Goal: Information Seeking & Learning: Learn about a topic

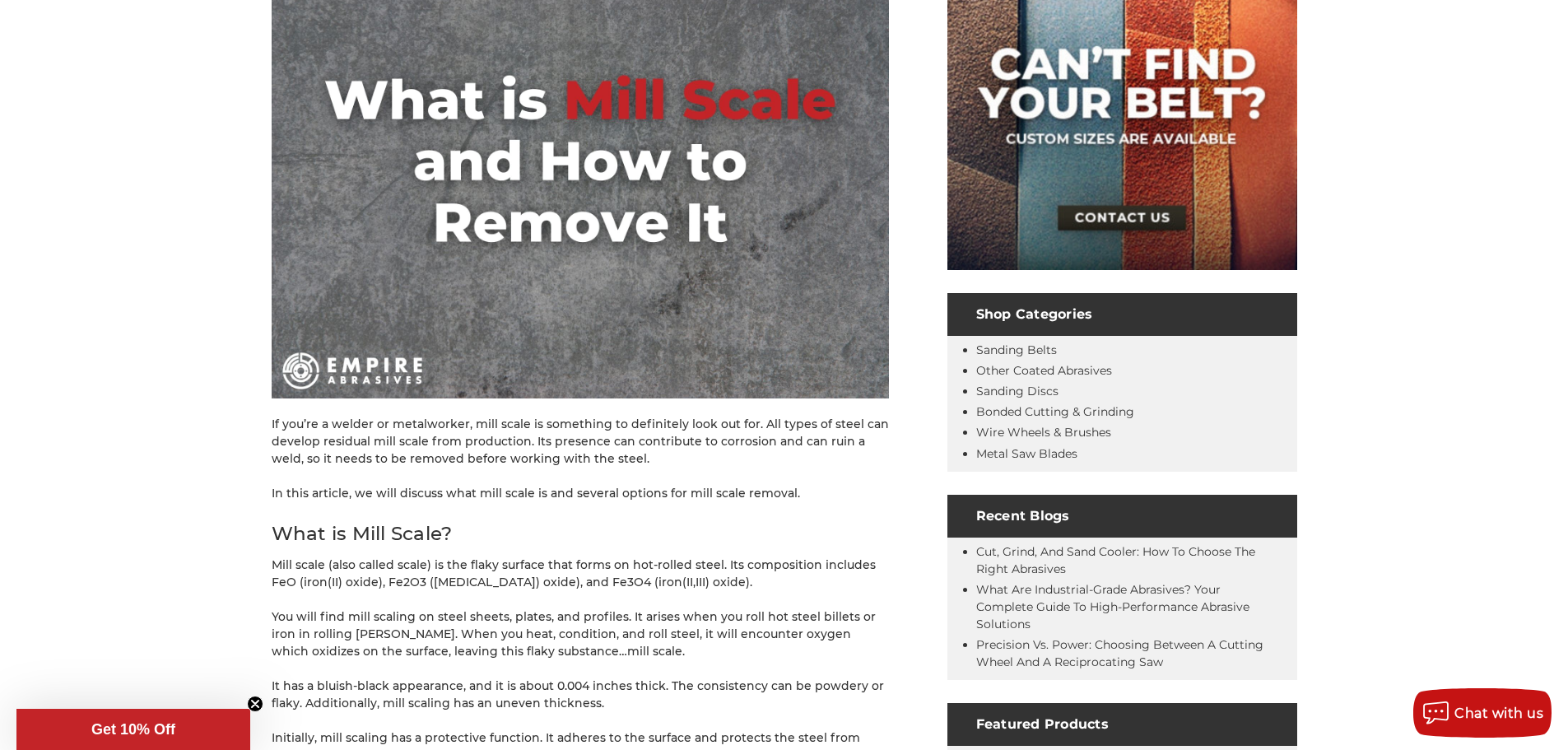
scroll to position [411, 0]
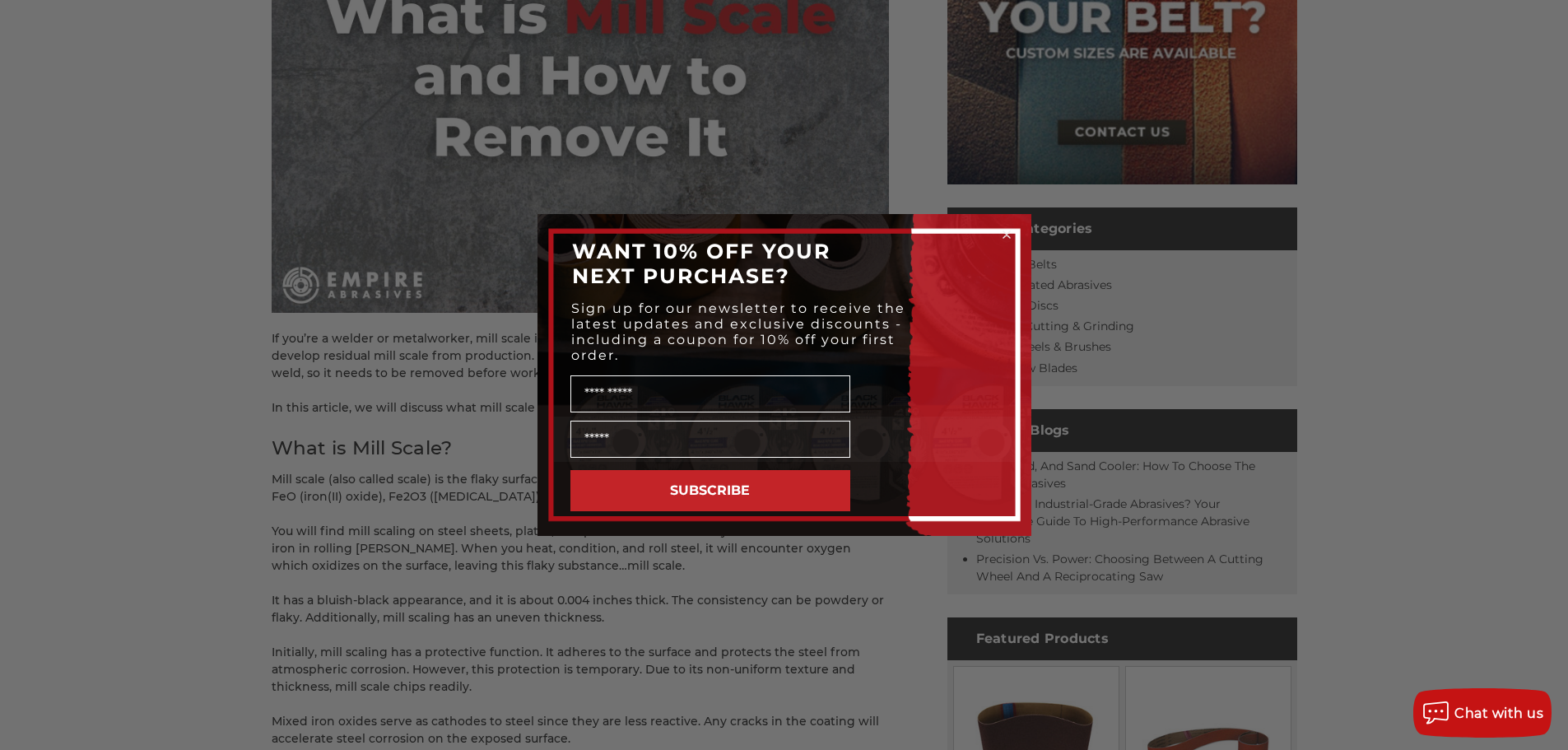
click at [1005, 231] on circle "Close dialog" at bounding box center [1006, 234] width 16 height 16
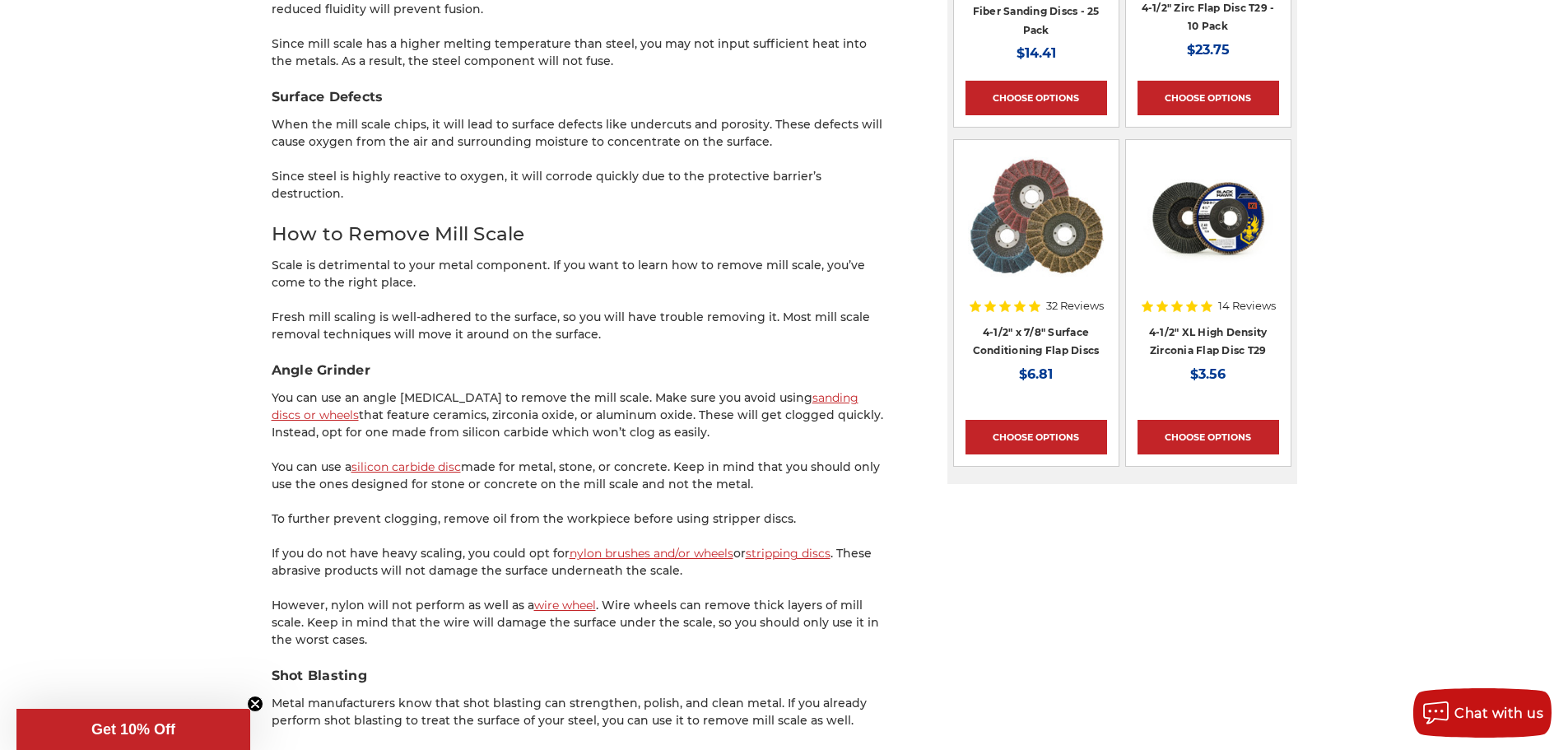
scroll to position [1976, 0]
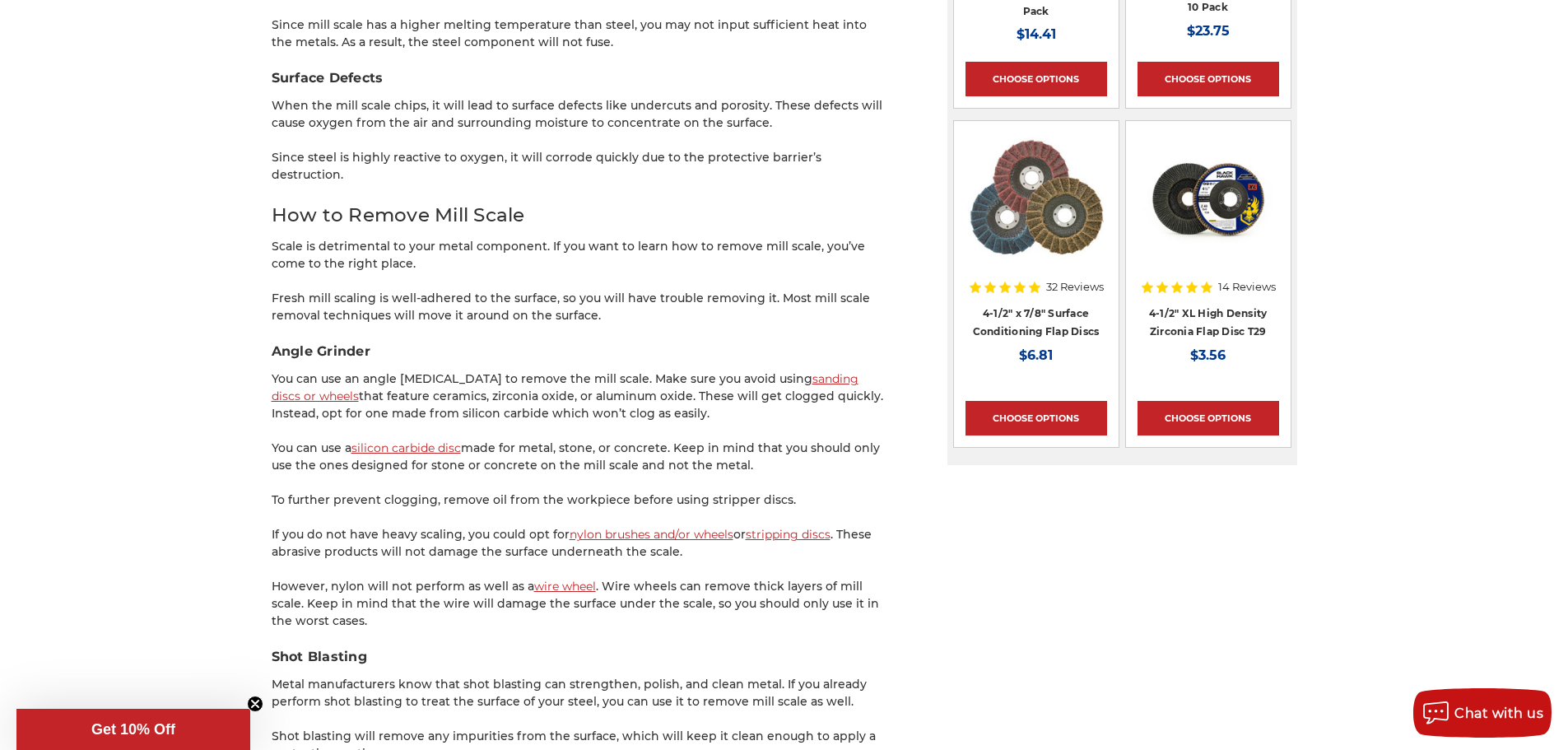
click at [757, 526] on link "stripping discs" at bounding box center [789, 534] width 85 height 15
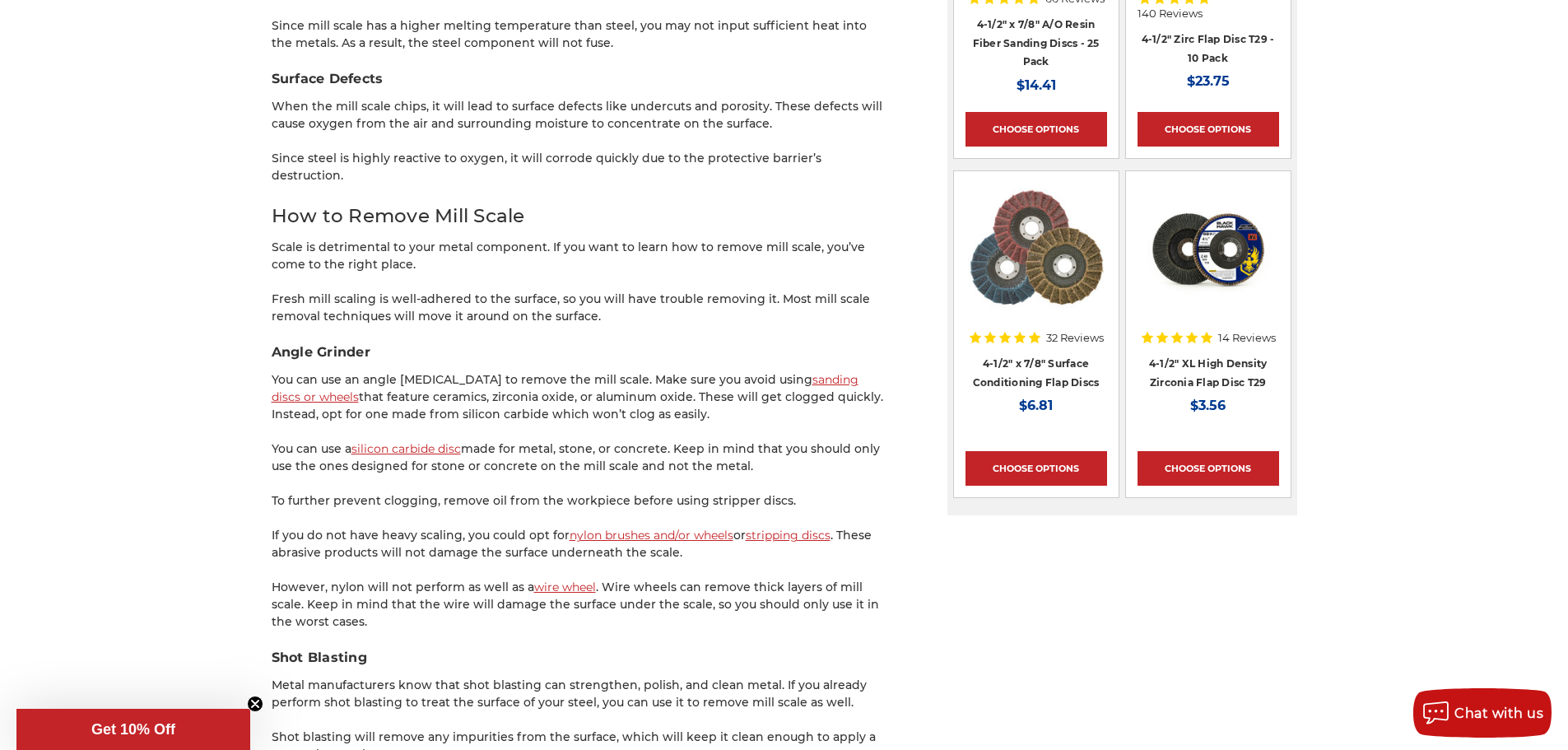
click at [400, 441] on link "silicon carbide disc" at bounding box center [406, 449] width 109 height 15
click at [411, 442] on link "silicon carbide disc" at bounding box center [406, 450] width 109 height 15
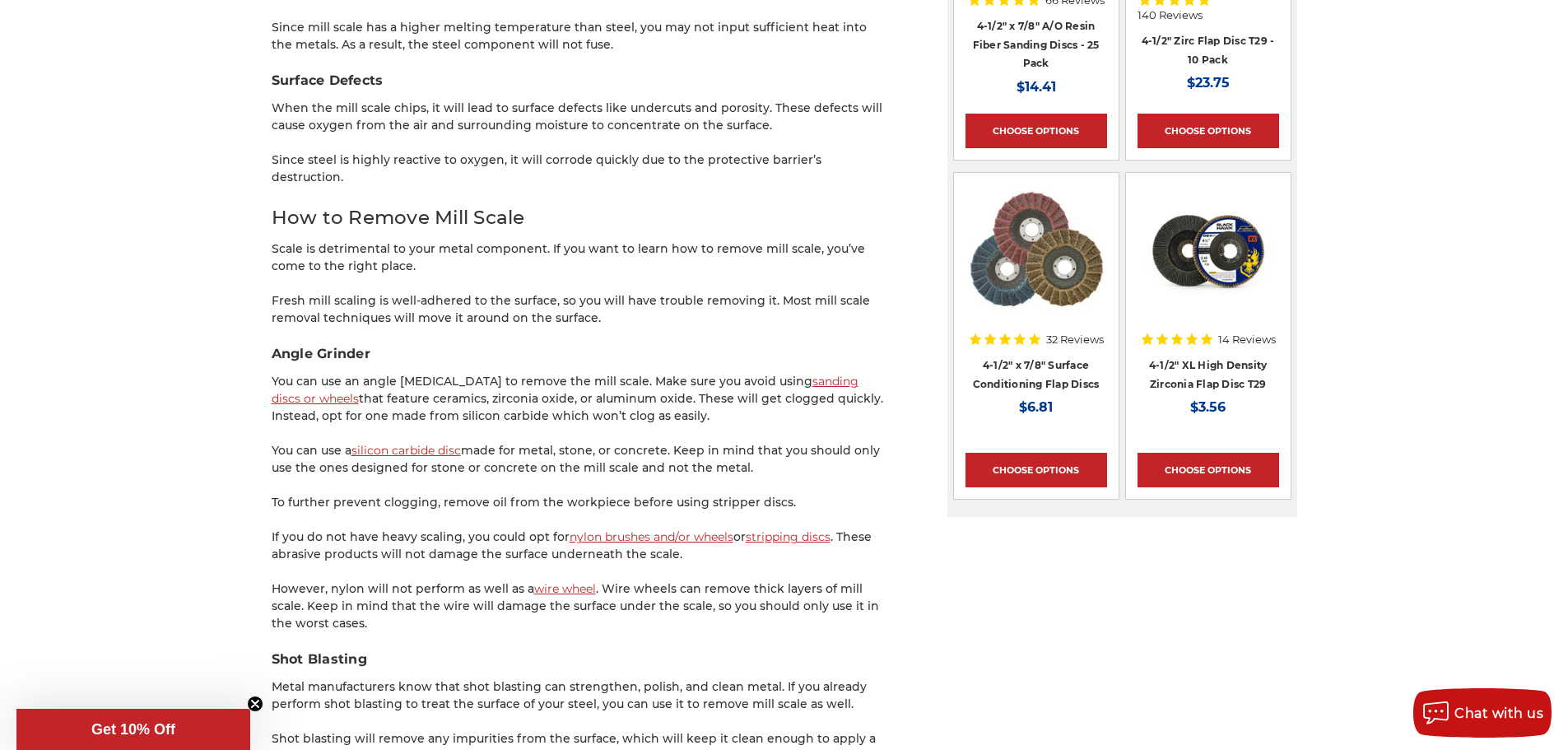
click at [658, 529] on link "nylon brushes and/or wheels" at bounding box center [652, 536] width 164 height 15
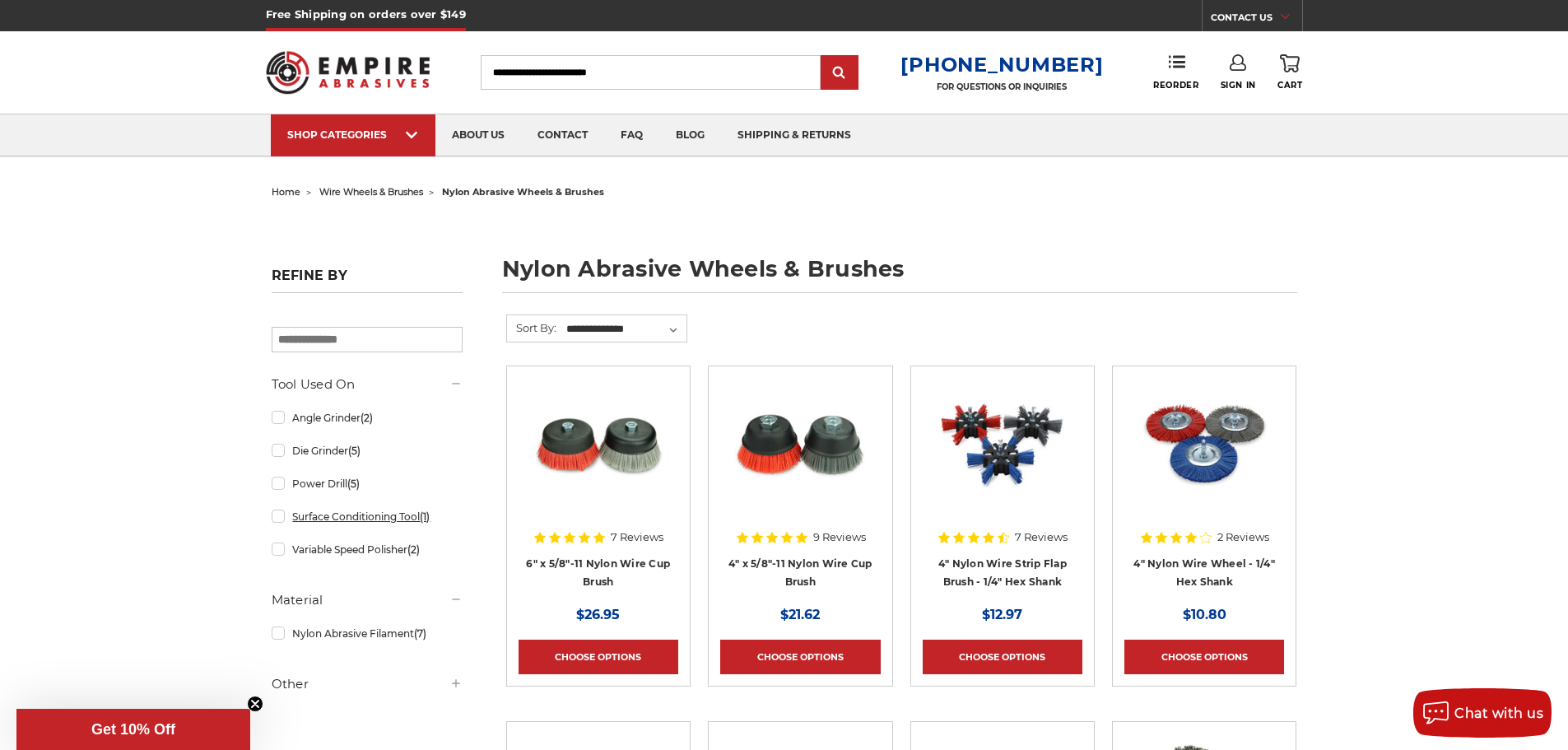
click at [353, 521] on link "Surface Conditioning Tool (1)" at bounding box center [367, 516] width 191 height 29
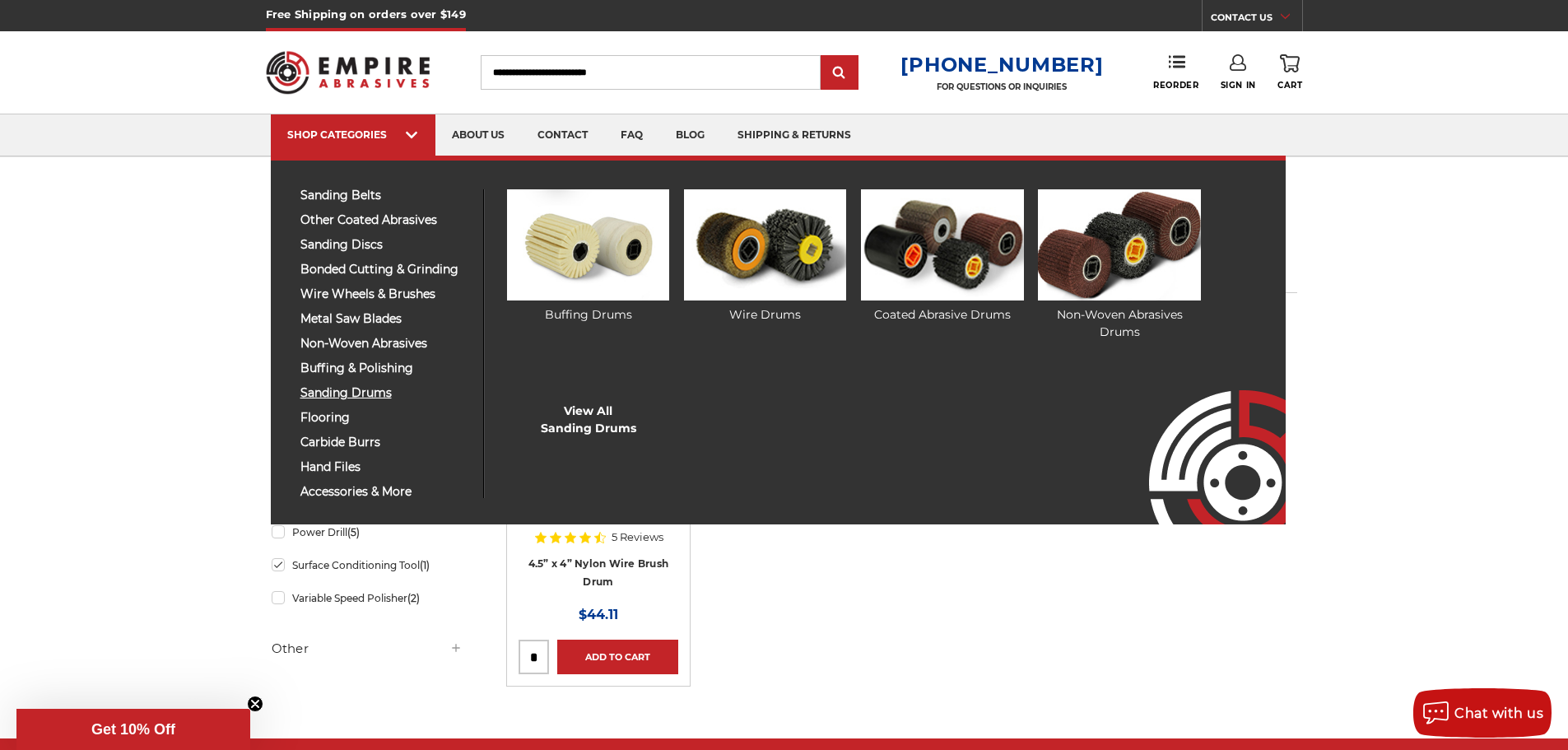
click at [377, 392] on span "sanding drums" at bounding box center [386, 393] width 170 height 13
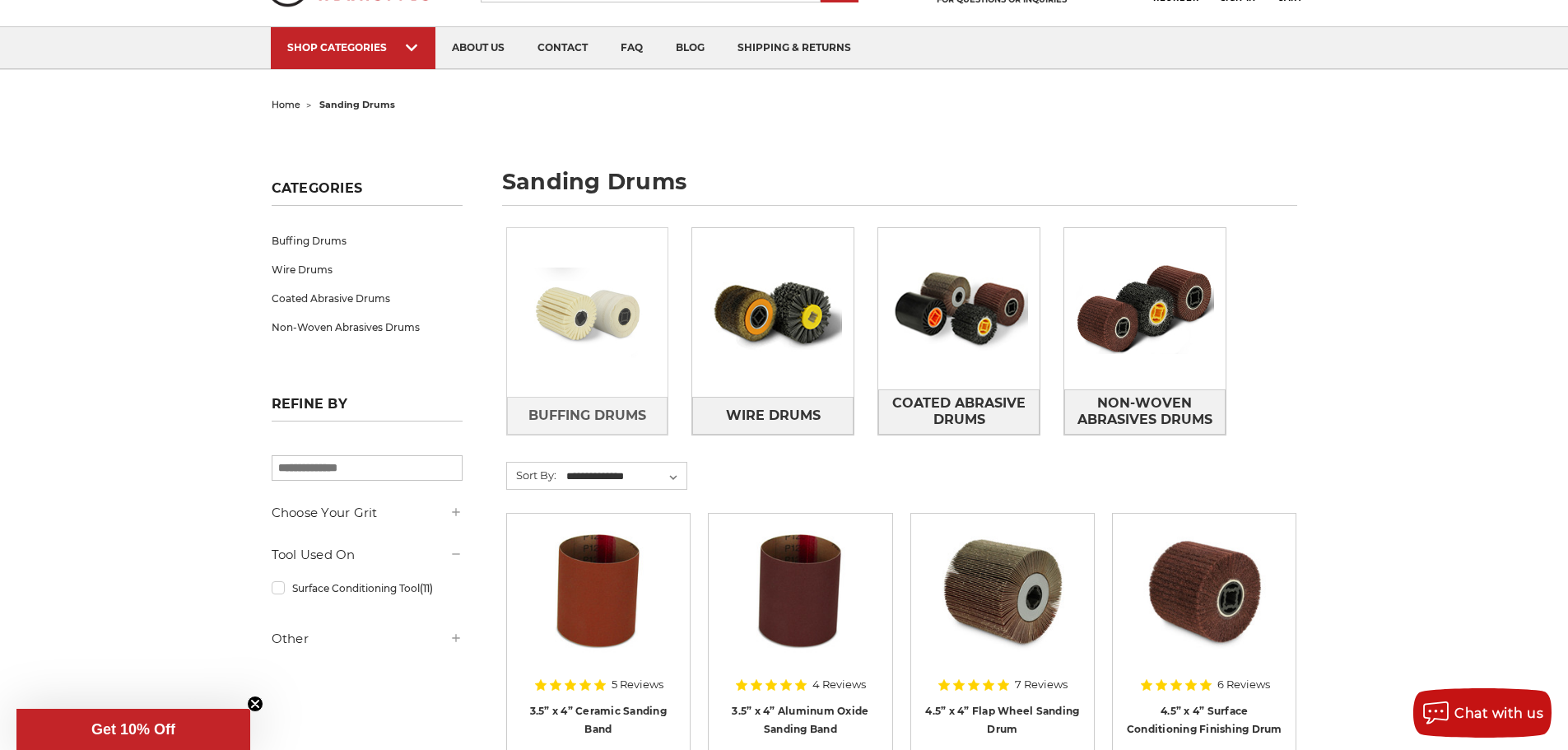
scroll to position [83, 0]
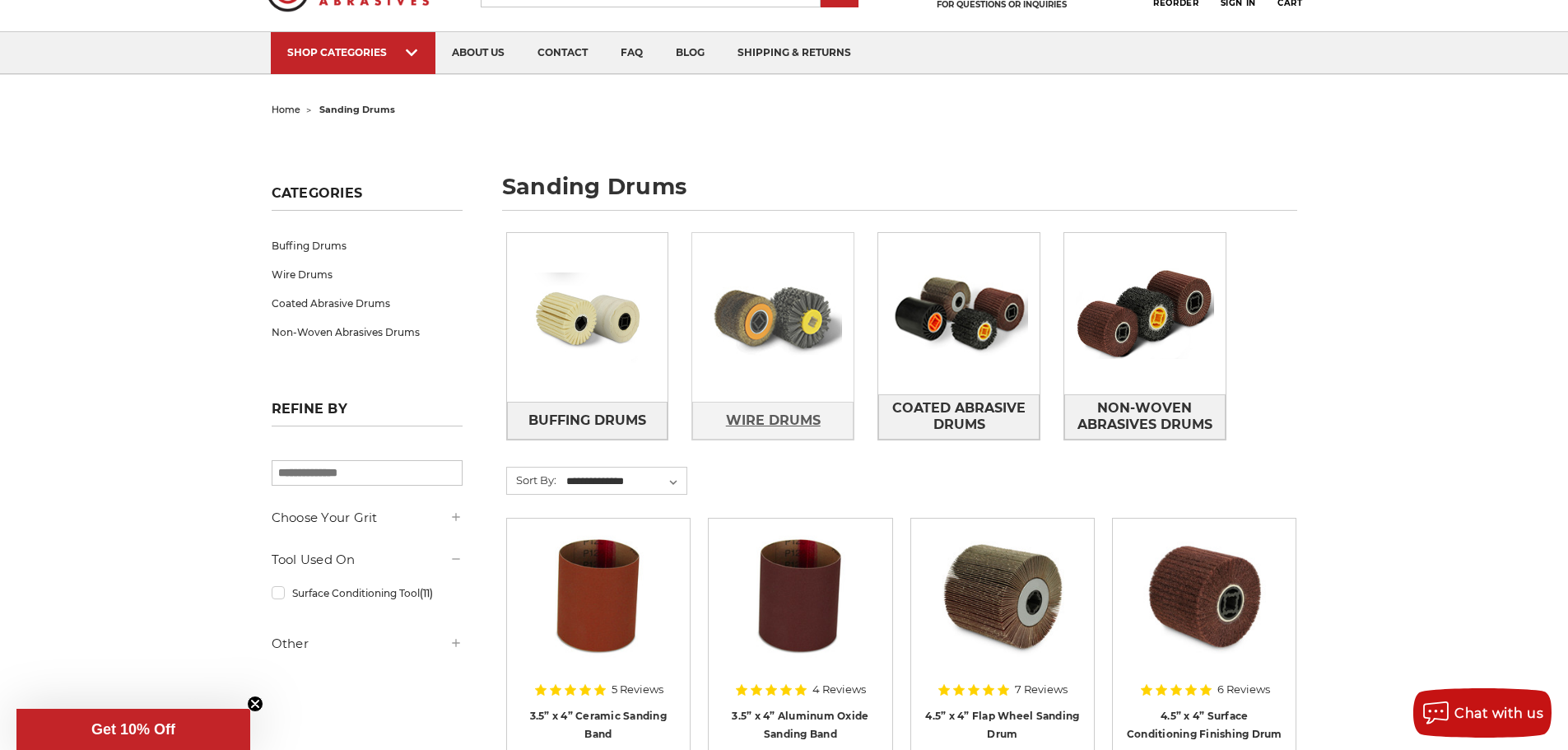
click at [784, 419] on span "Wire Drums" at bounding box center [773, 420] width 94 height 28
